Goal: Navigation & Orientation: Find specific page/section

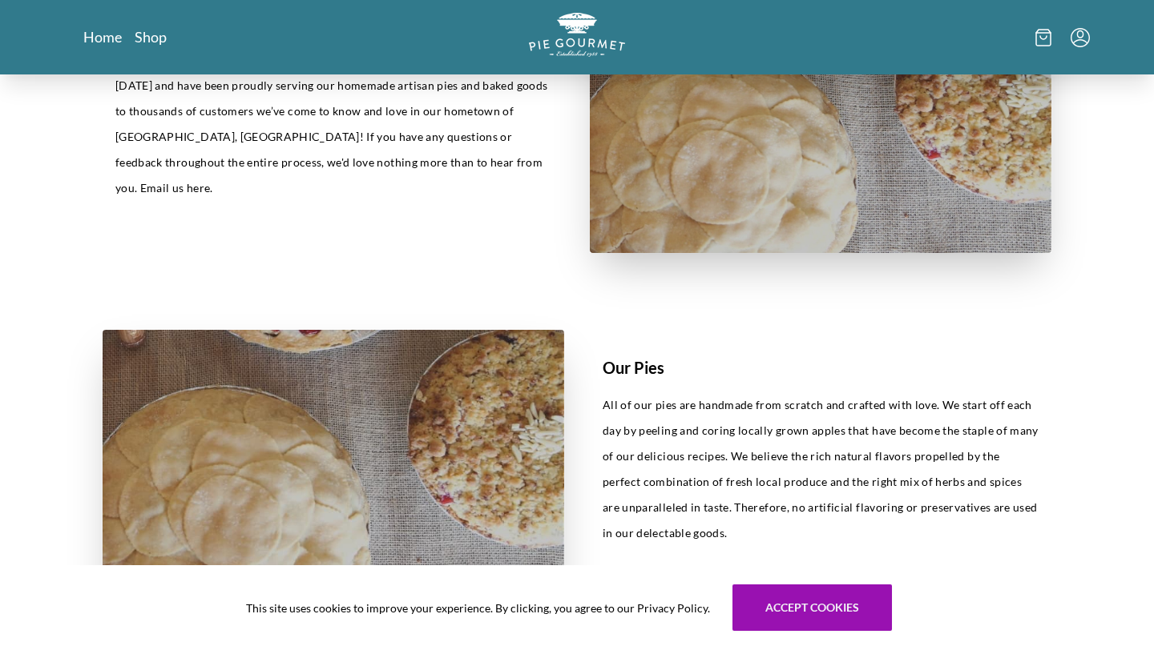
scroll to position [373, 0]
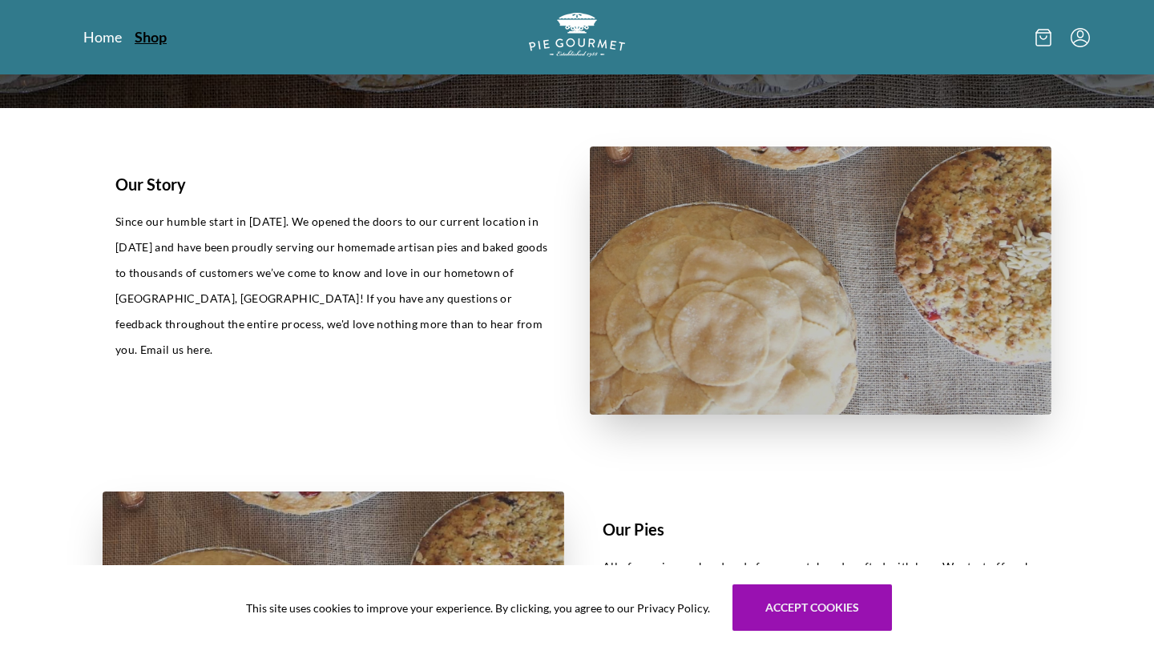
click at [157, 43] on link "Shop" at bounding box center [151, 36] width 32 height 19
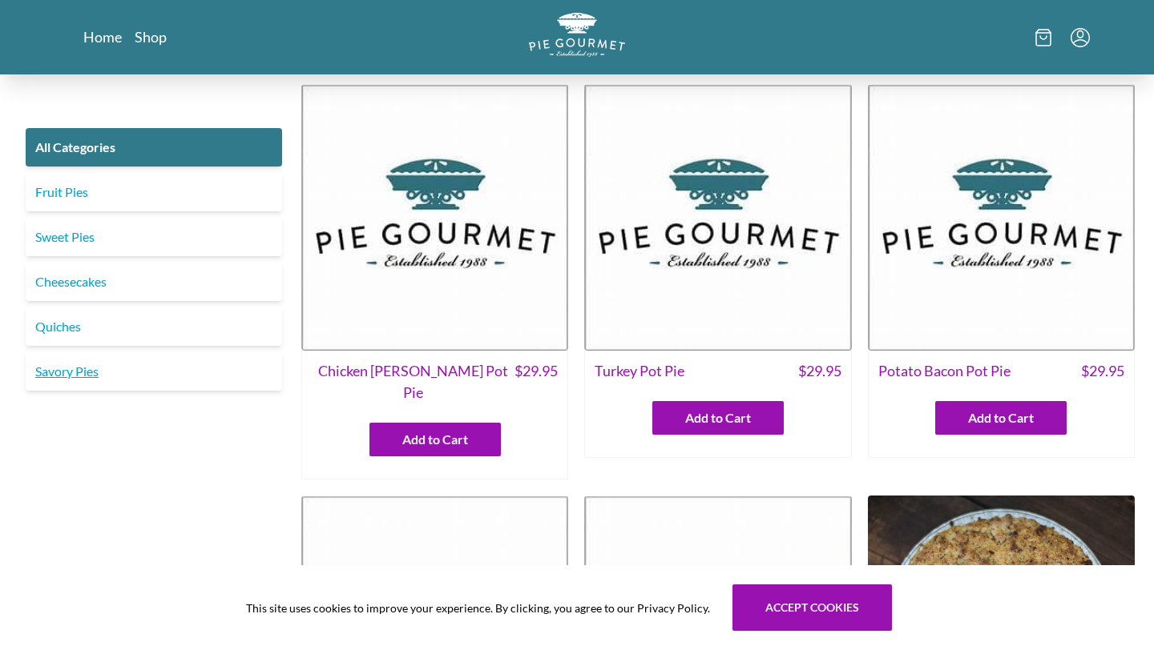
click at [82, 369] on link "Savory Pies" at bounding box center [154, 371] width 256 height 38
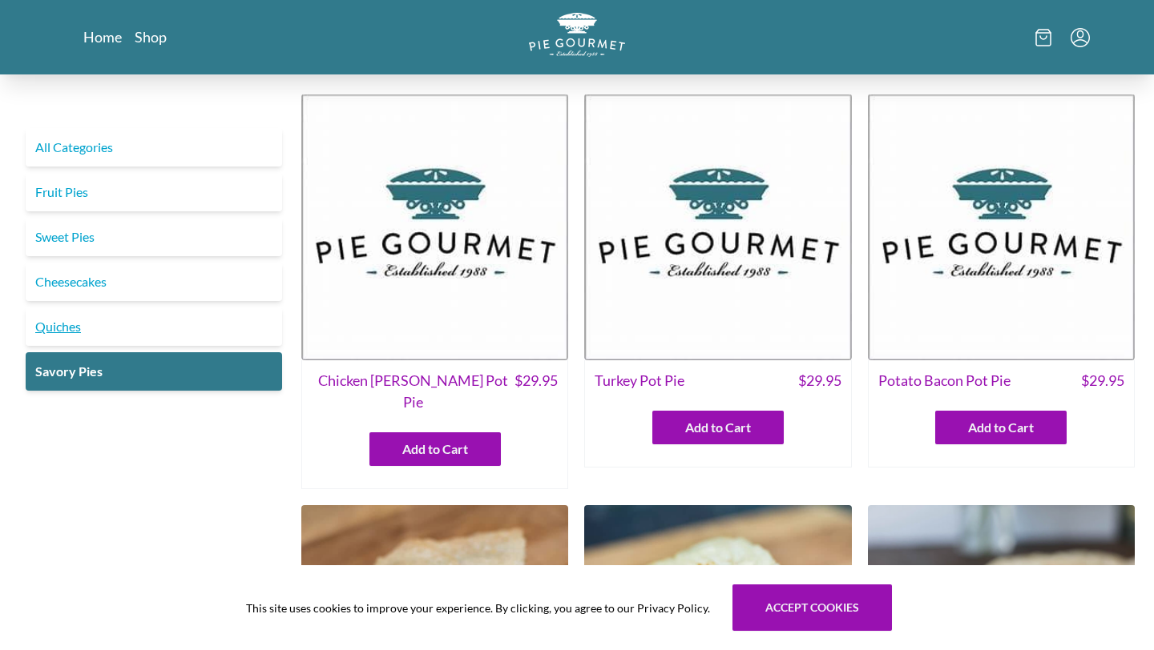
click at [74, 328] on link "Quiches" at bounding box center [154, 327] width 256 height 38
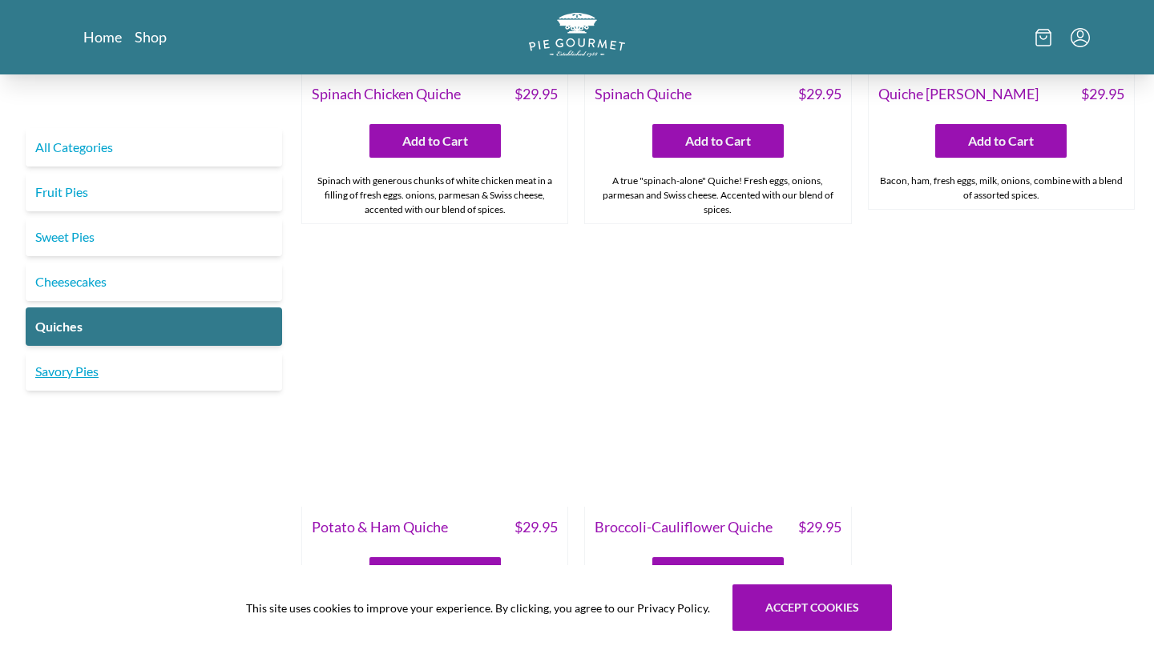
scroll to position [492, 0]
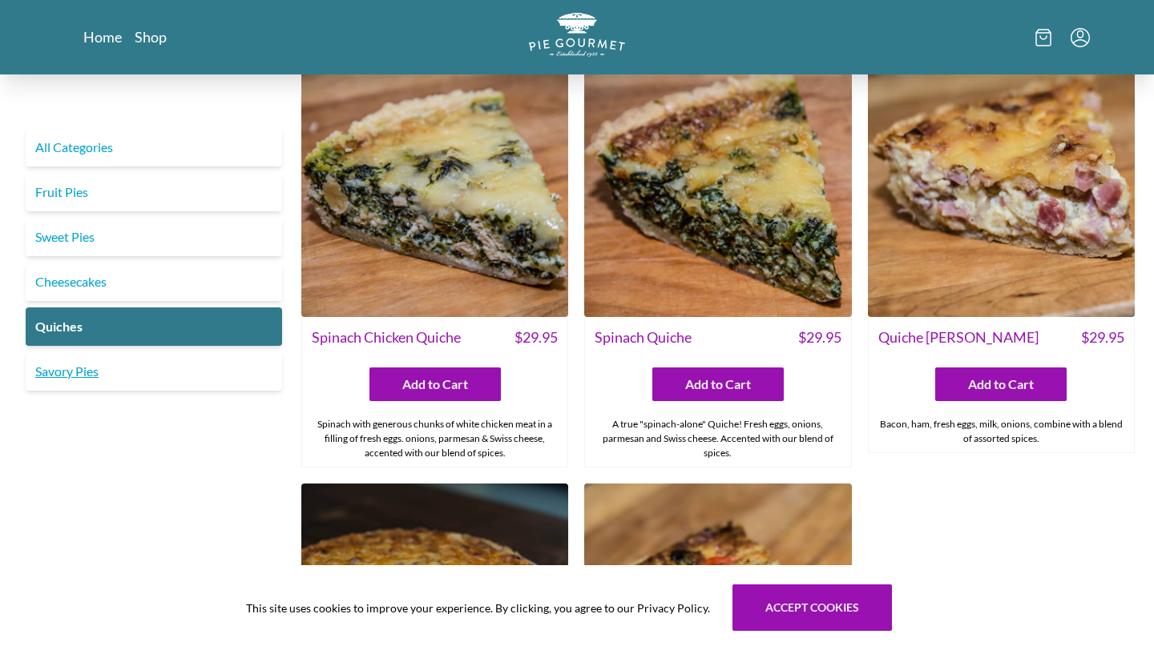
click at [78, 373] on link "Savory Pies" at bounding box center [154, 371] width 256 height 38
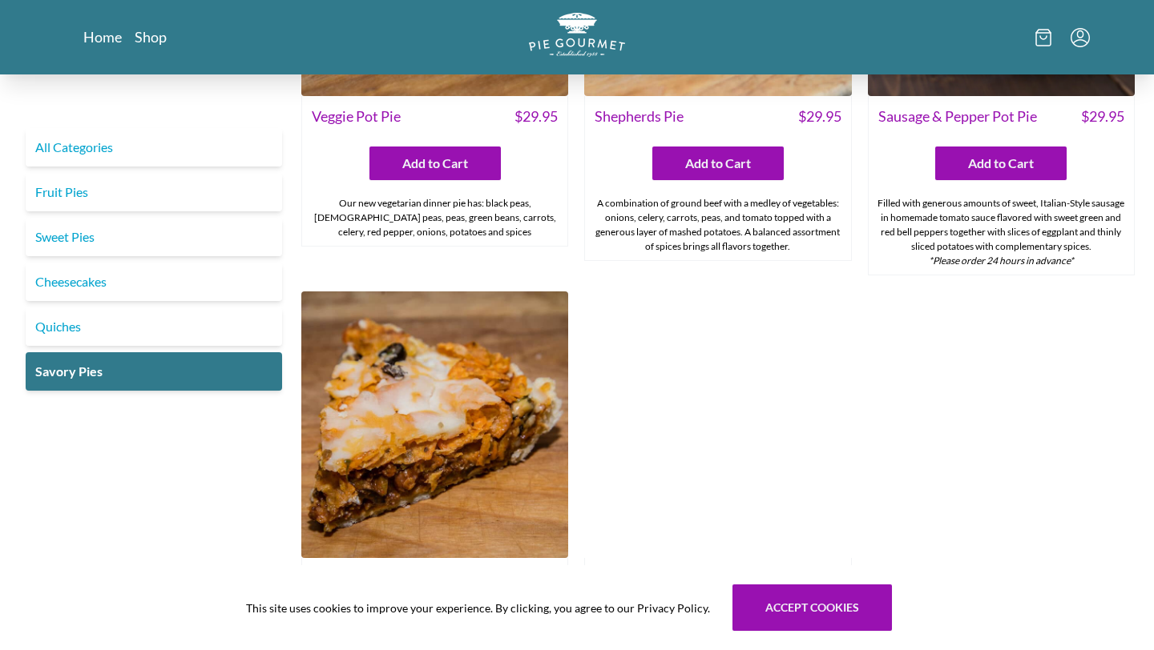
scroll to position [791, 0]
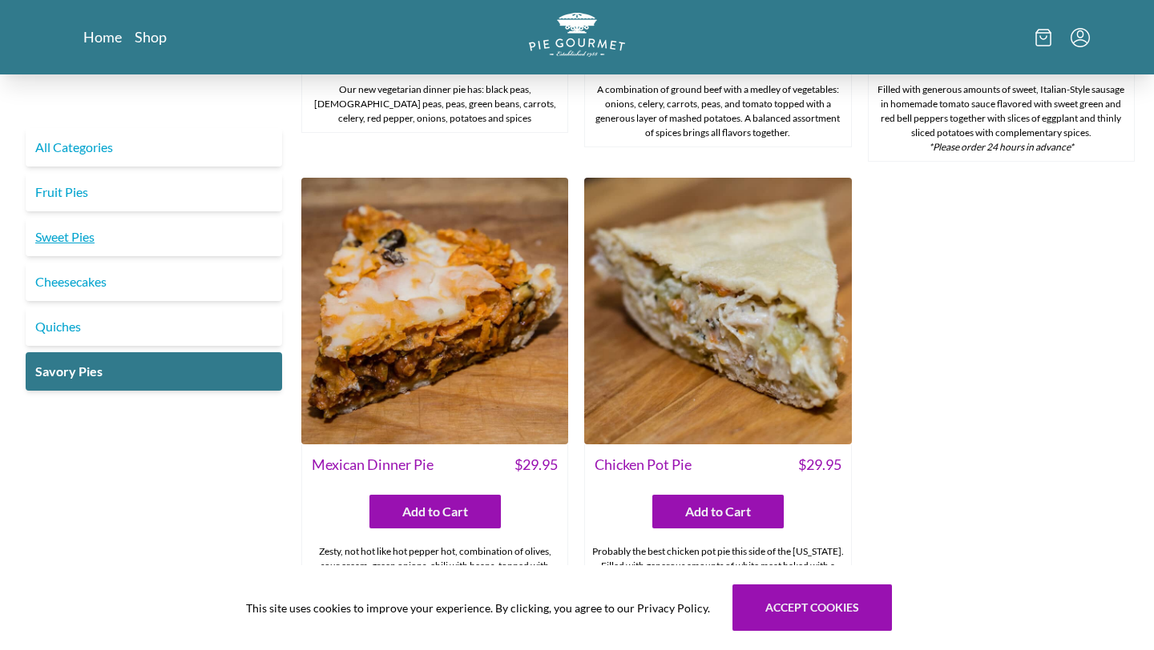
click at [91, 235] on link "Sweet Pies" at bounding box center [154, 237] width 256 height 38
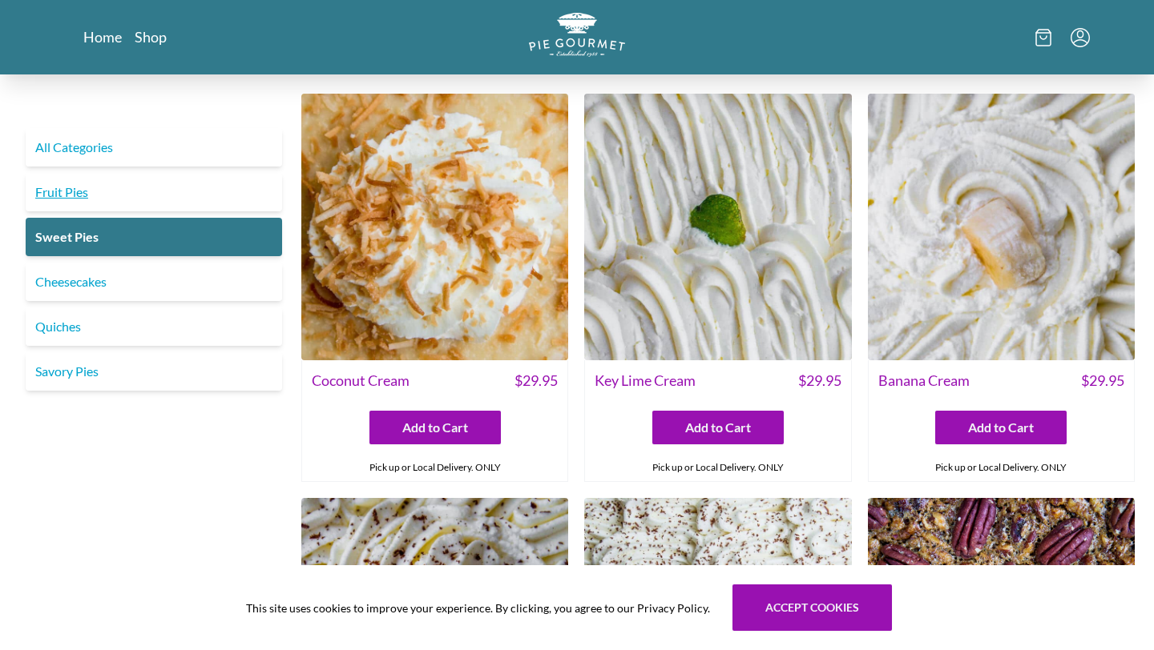
click at [81, 195] on link "Fruit Pies" at bounding box center [154, 192] width 256 height 38
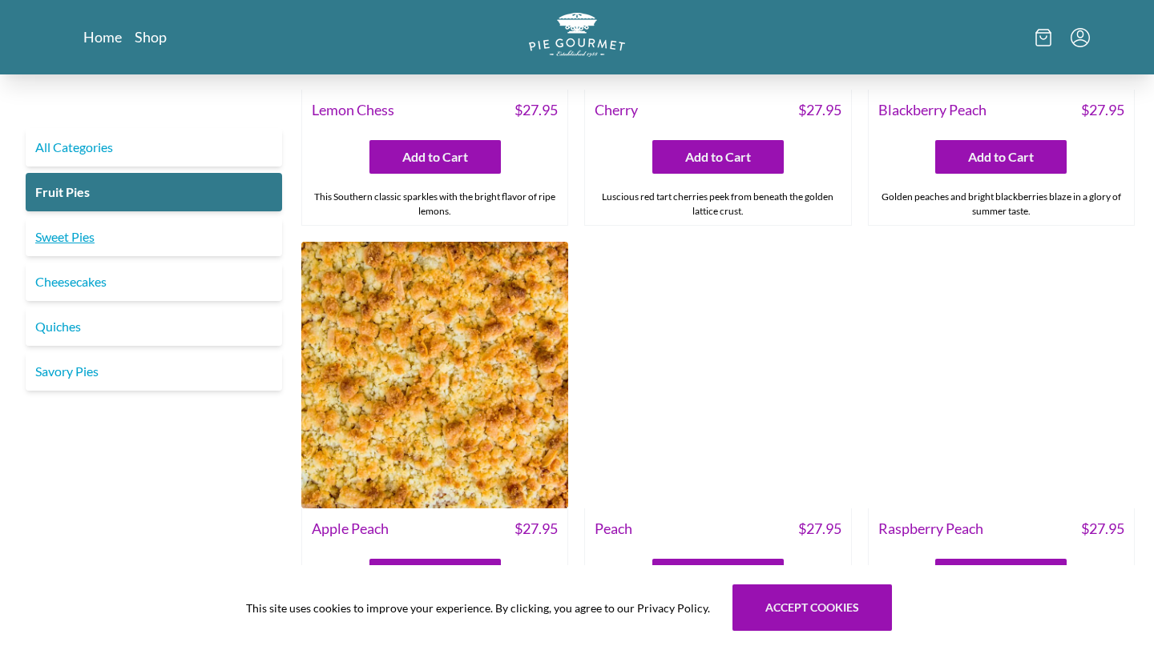
scroll to position [697, 0]
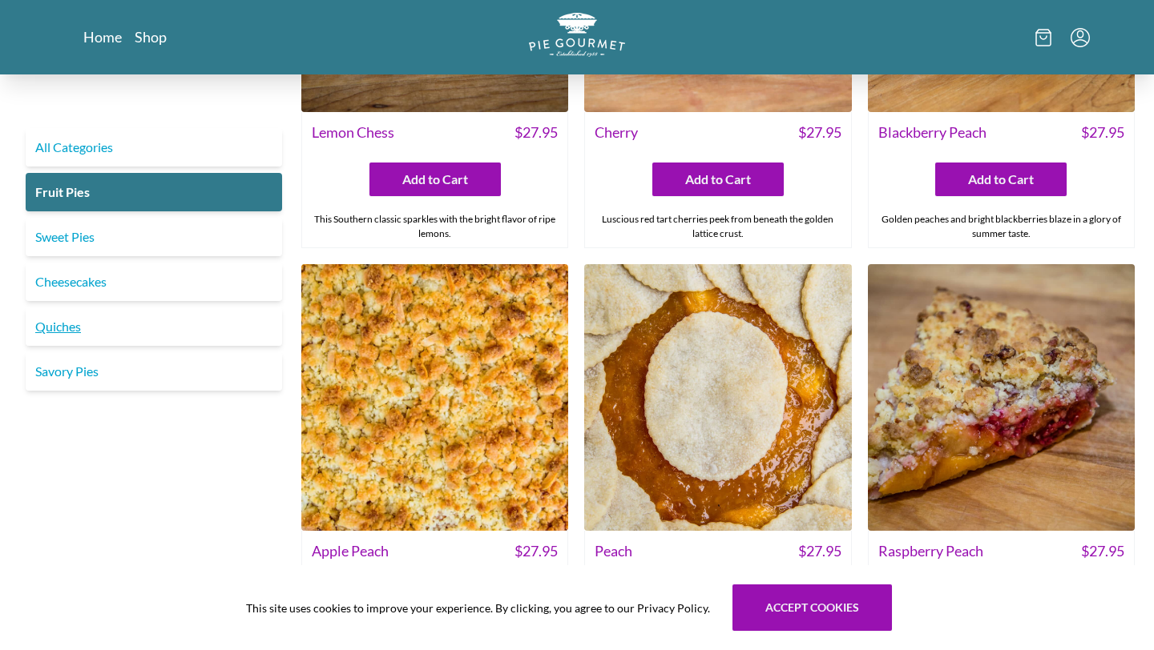
click at [74, 326] on link "Quiches" at bounding box center [154, 327] width 256 height 38
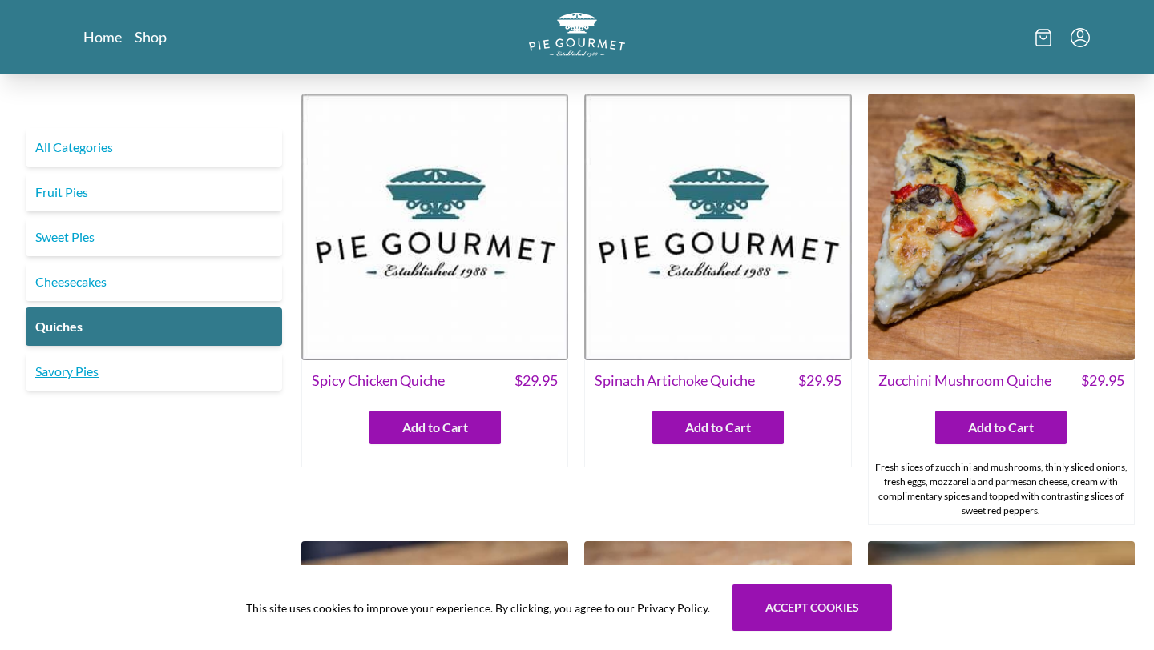
click at [89, 380] on link "Savory Pies" at bounding box center [154, 371] width 256 height 38
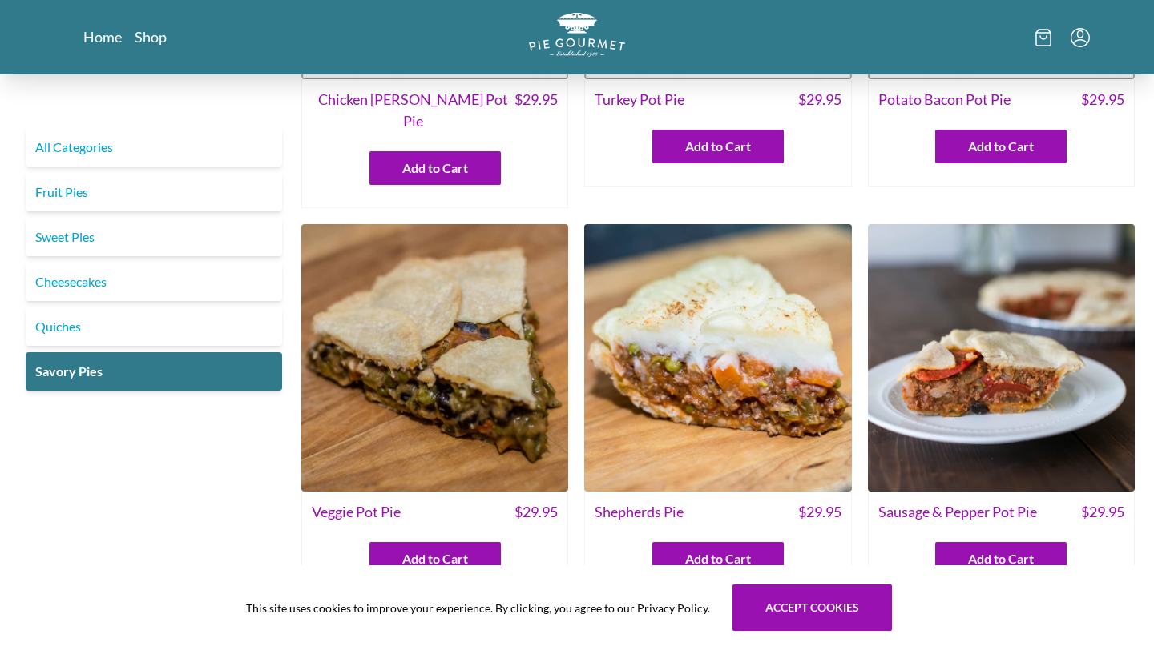
scroll to position [268, 0]
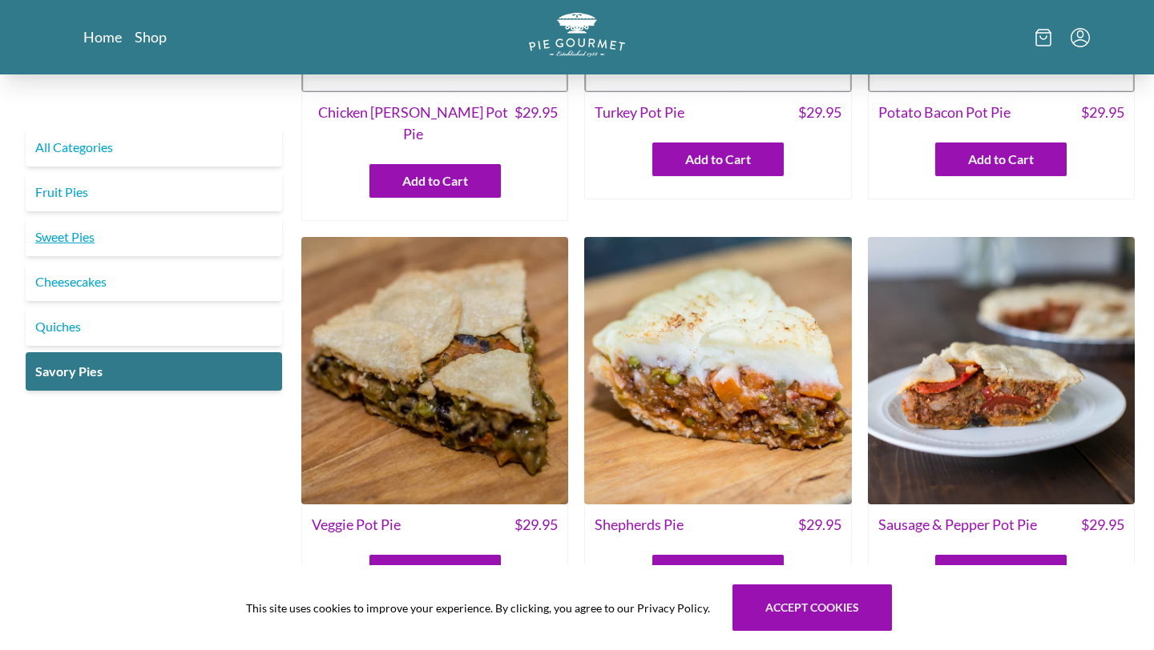
click at [79, 236] on link "Sweet Pies" at bounding box center [154, 237] width 256 height 38
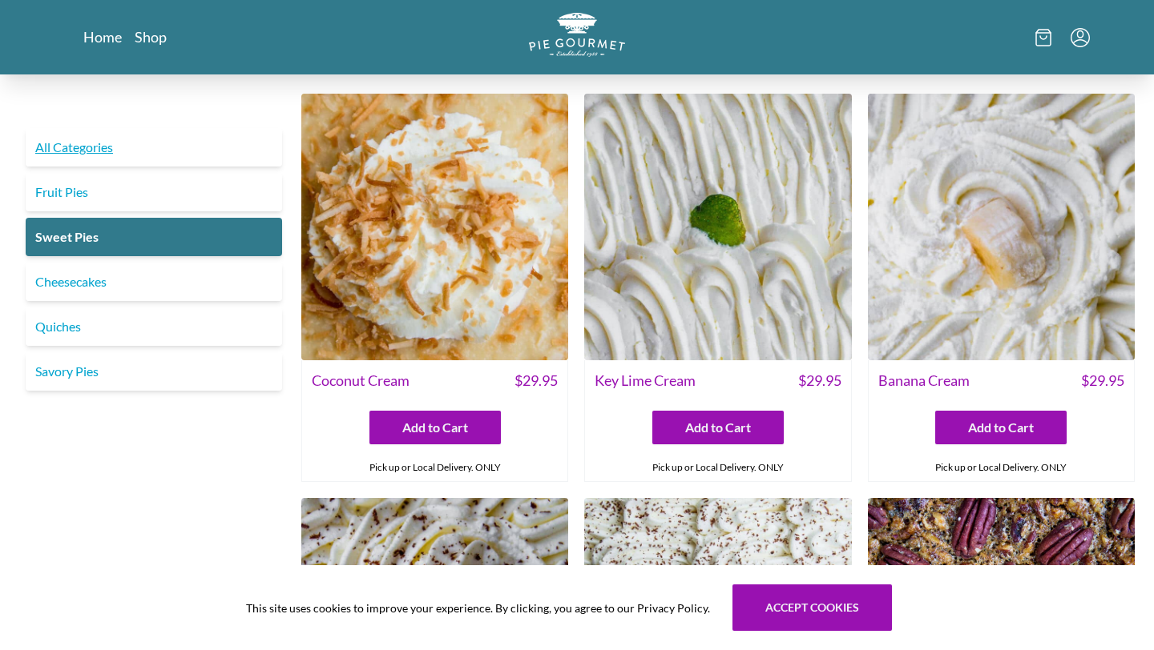
click at [123, 144] on link "All Categories" at bounding box center [154, 147] width 256 height 38
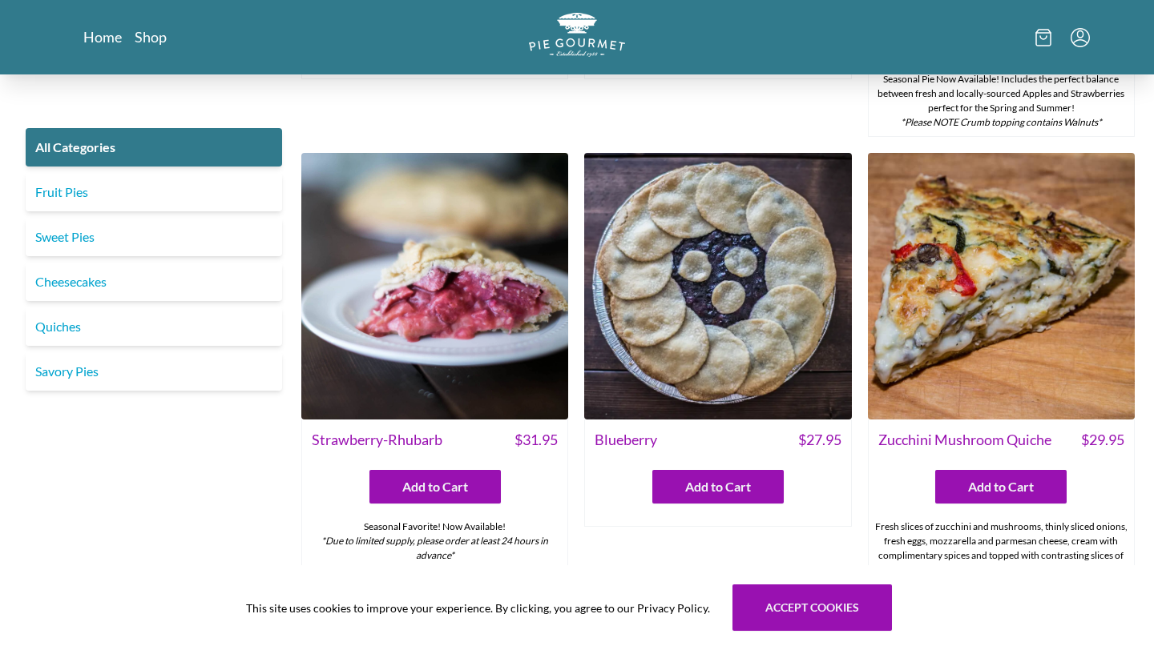
scroll to position [729, 0]
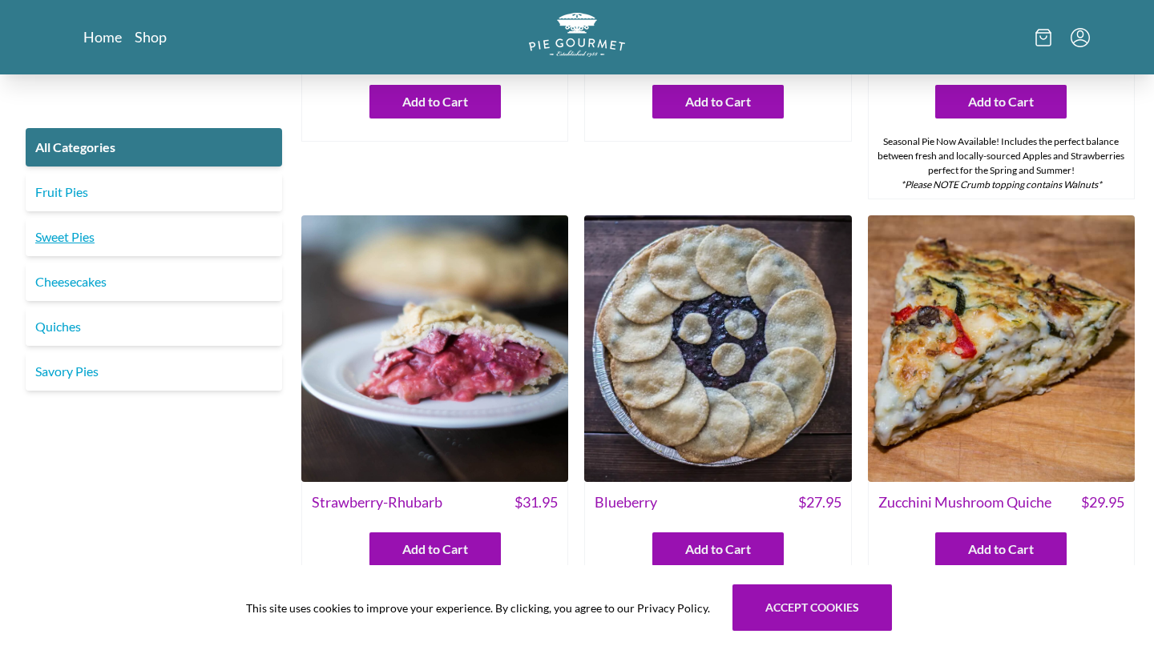
click at [82, 236] on link "Sweet Pies" at bounding box center [154, 237] width 256 height 38
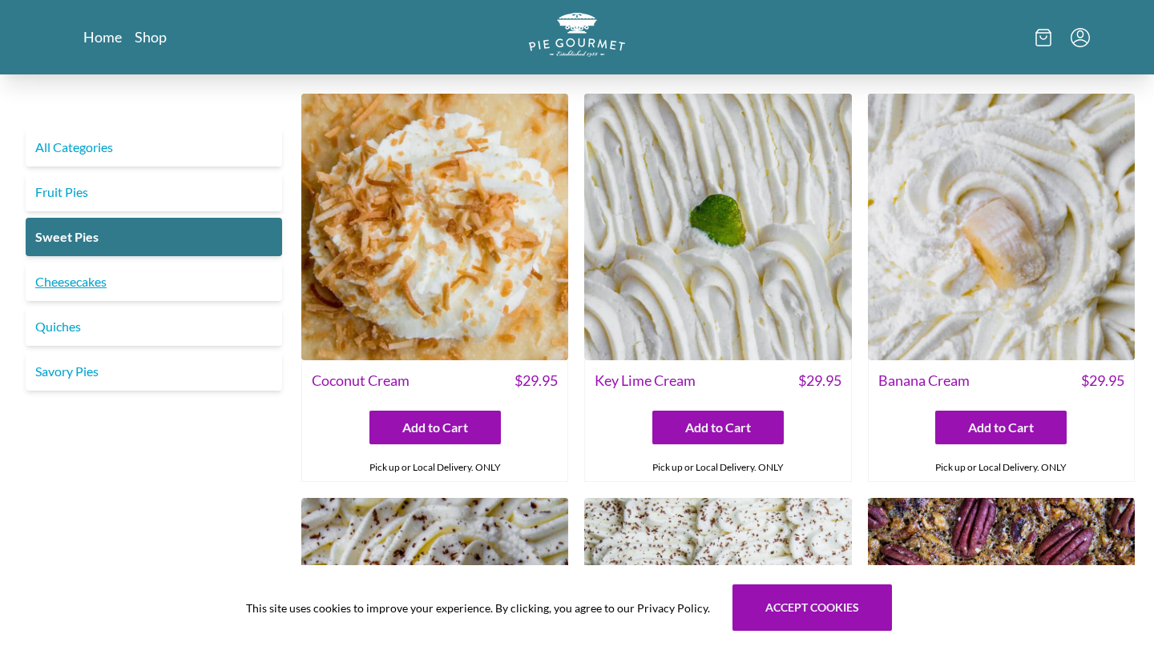
click at [80, 288] on link "Cheesecakes" at bounding box center [154, 282] width 256 height 38
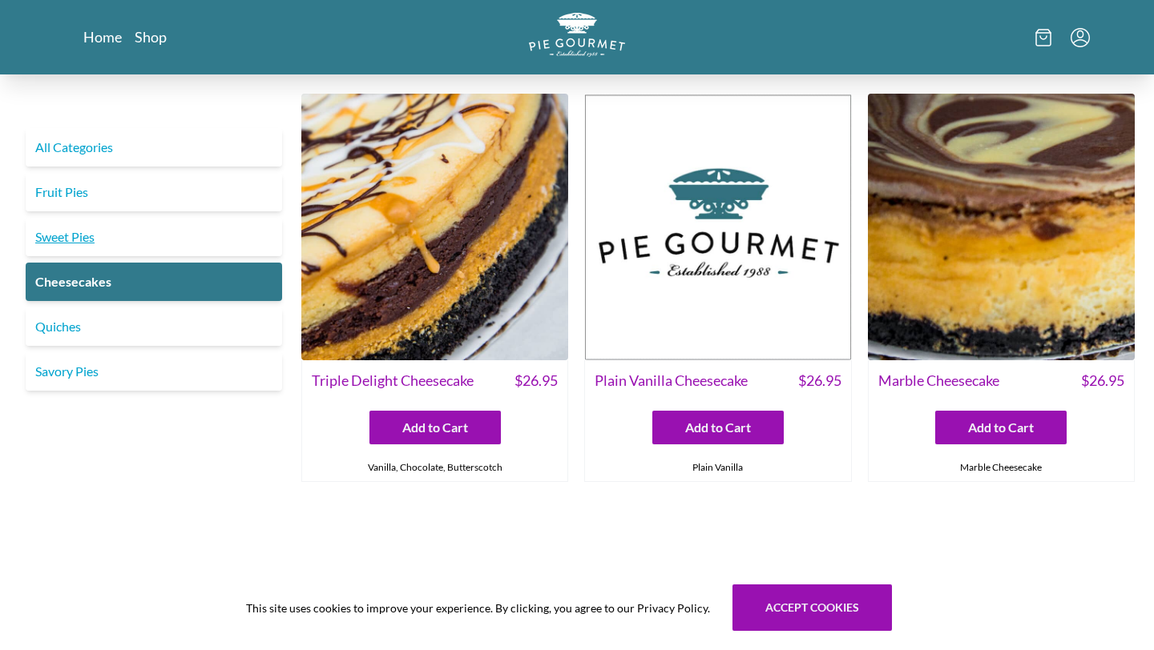
click at [68, 236] on link "Sweet Pies" at bounding box center [154, 237] width 256 height 38
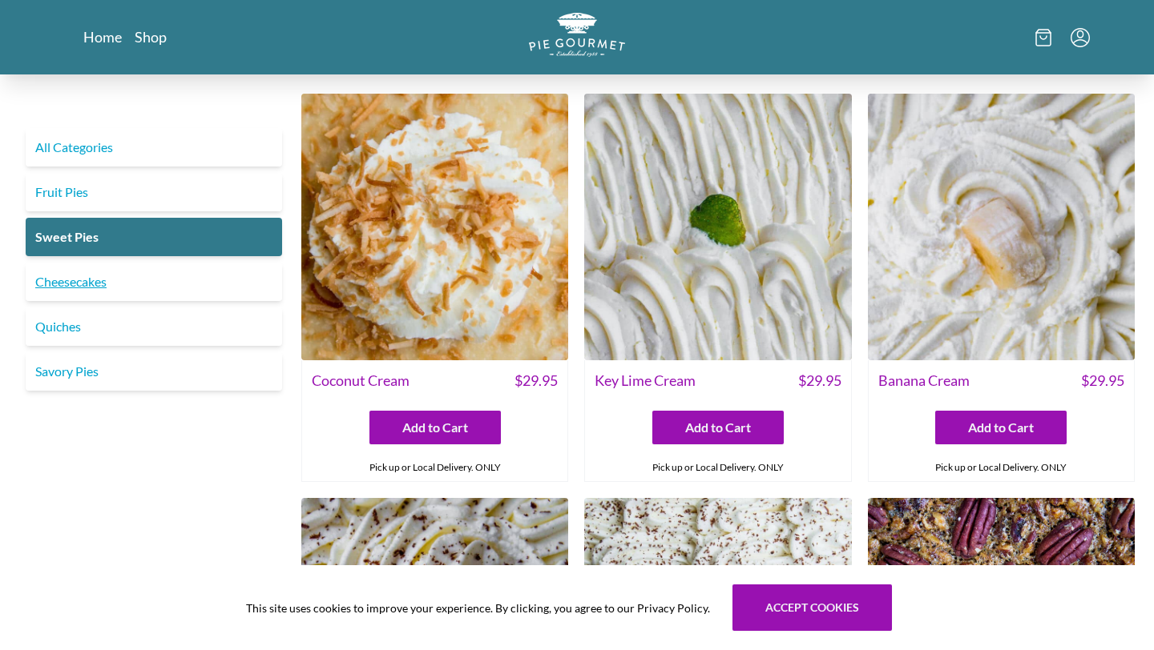
click at [91, 282] on link "Cheesecakes" at bounding box center [154, 282] width 256 height 38
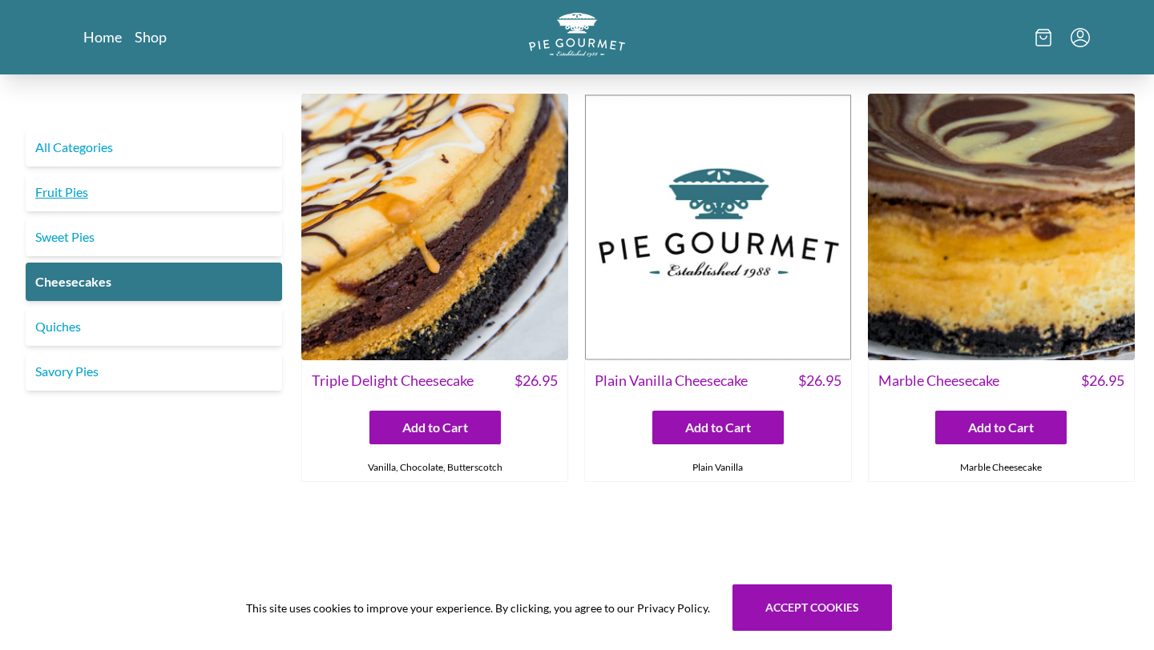
click at [89, 193] on link "Fruit Pies" at bounding box center [154, 192] width 256 height 38
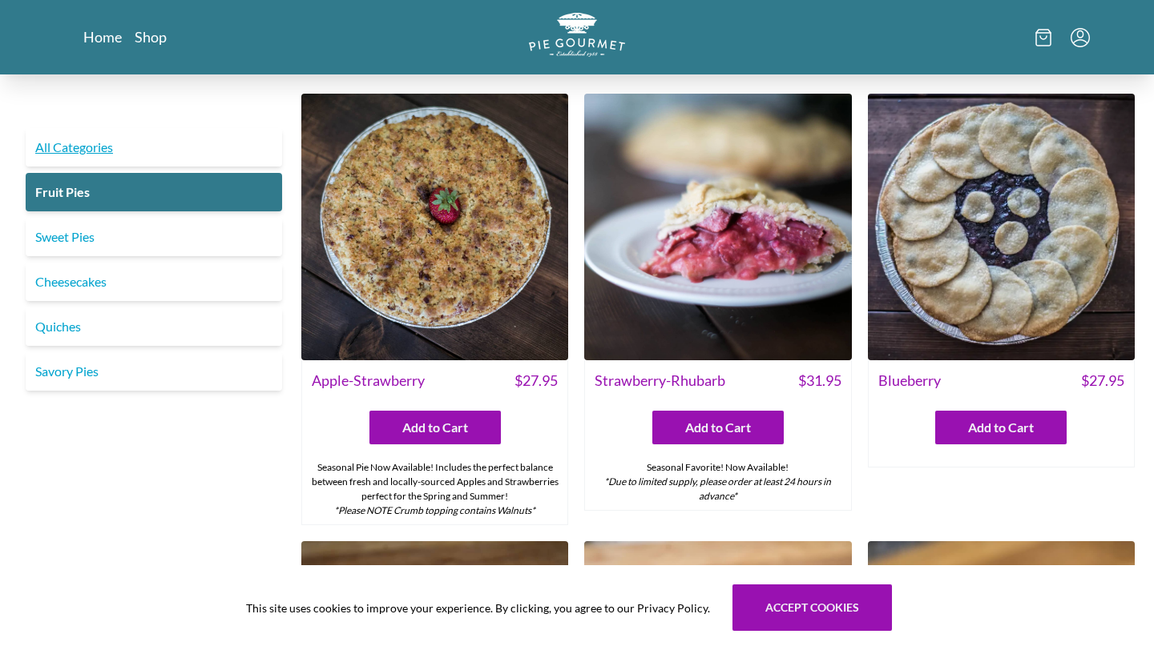
click at [94, 144] on link "All Categories" at bounding box center [154, 147] width 256 height 38
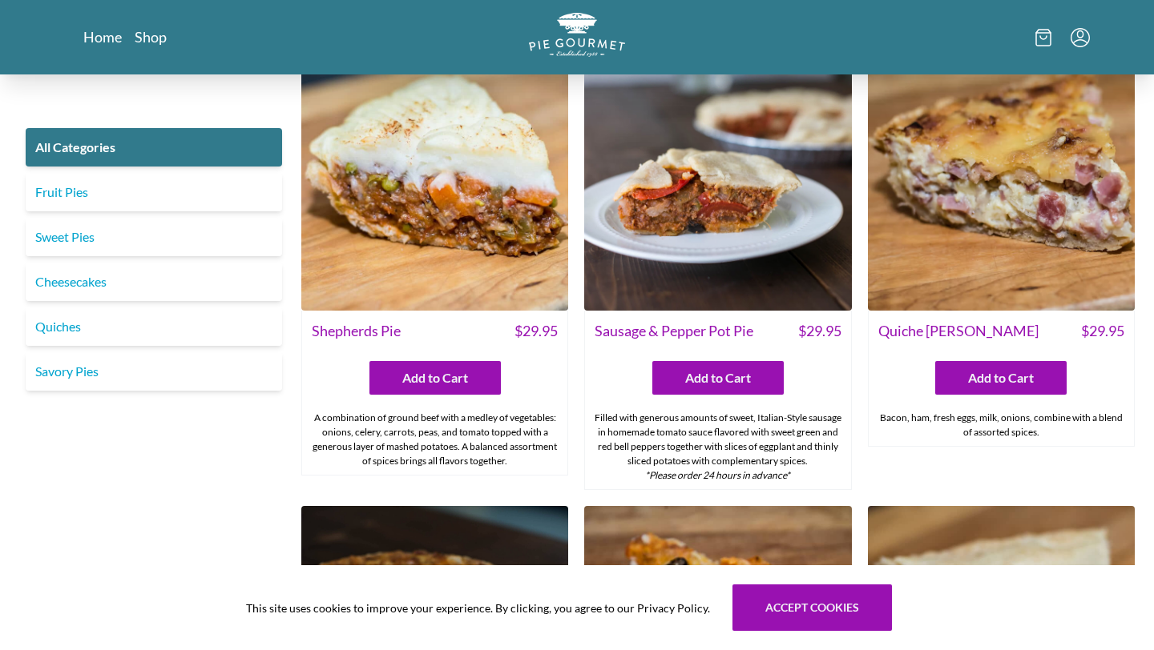
scroll to position [1866, 0]
